Goal: Task Accomplishment & Management: Use online tool/utility

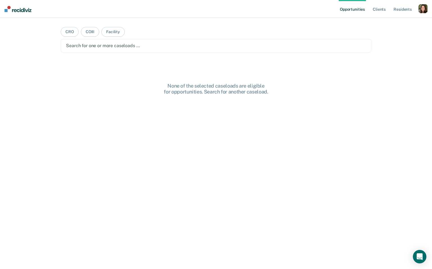
click at [420, 12] on div "button" at bounding box center [423, 8] width 9 height 9
click at [386, 21] on link "Profile" at bounding box center [400, 23] width 45 height 5
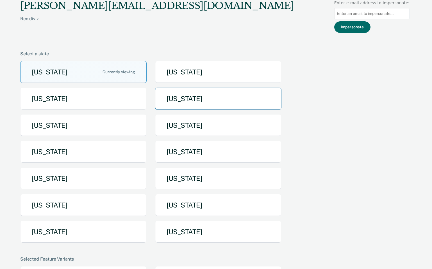
click at [171, 102] on button "[US_STATE]" at bounding box center [218, 99] width 126 height 22
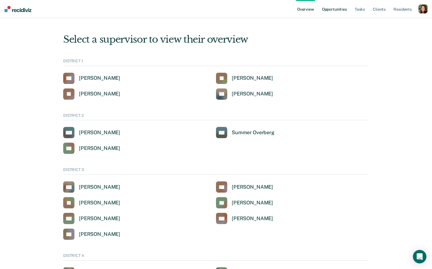
click at [325, 11] on link "Opportunities" at bounding box center [334, 9] width 27 height 18
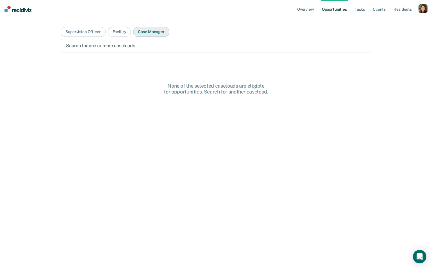
click at [166, 36] on main "Supervision Officer Facility Case Manager Search for one or more caseloads … No…" at bounding box center [216, 137] width 324 height 238
click at [160, 29] on button "Case Manager" at bounding box center [151, 32] width 36 height 10
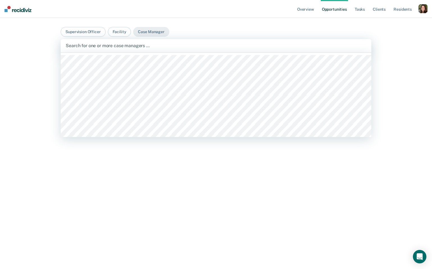
click at [154, 49] on div "Search for one or more case managers …" at bounding box center [216, 46] width 302 height 8
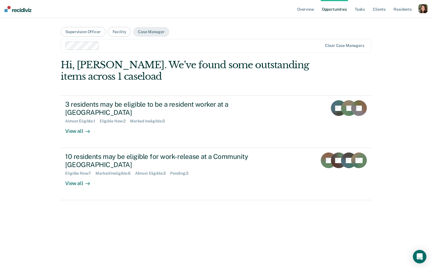
click at [178, 49] on div at bounding box center [193, 46] width 257 height 8
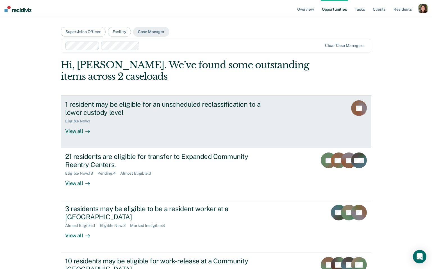
click at [156, 123] on div "Eligible Now : 1" at bounding box center [163, 120] width 197 height 7
